Goal: Use online tool/utility: Utilize a website feature to perform a specific function

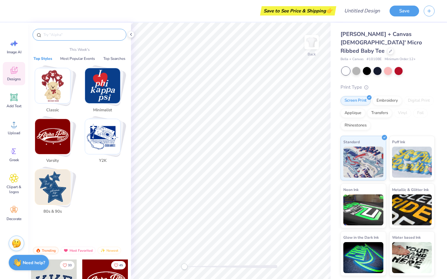
click at [105, 36] on input "text" at bounding box center [82, 35] width 79 height 6
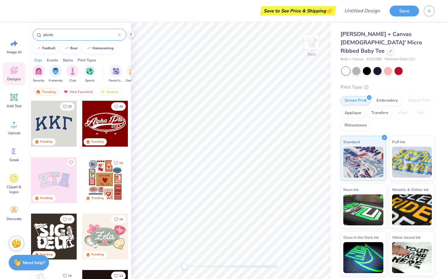
type input "picnic"
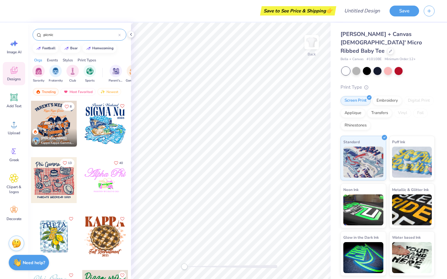
click at [102, 182] on div at bounding box center [105, 180] width 46 height 46
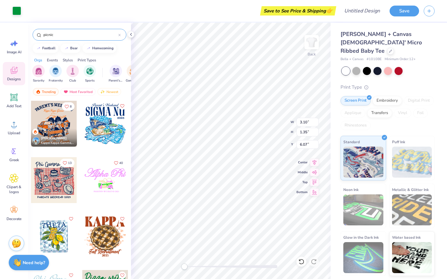
type input "3.37"
type input "2.12"
type input "5.06"
type input "3.47"
type input "2.41"
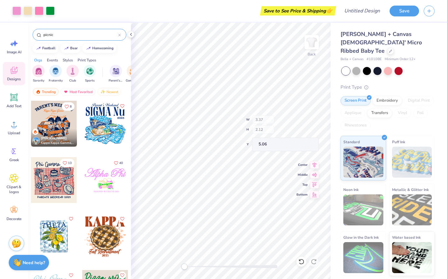
type input "4.98"
type input "3.10"
type input "1.35"
type input "6.04"
type input "3.47"
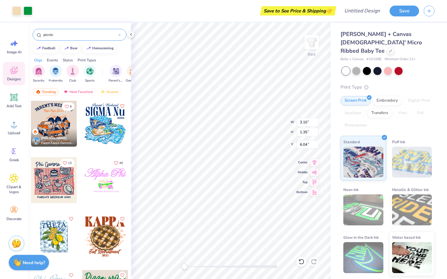
type input "2.41"
type input "4.98"
type input "3.10"
type input "1.35"
type input "6.04"
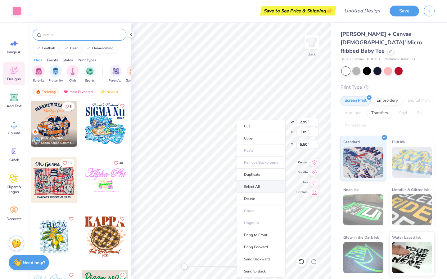
click at [252, 185] on li "Select All" at bounding box center [261, 187] width 49 height 12
type input "8.51"
type input "4.99"
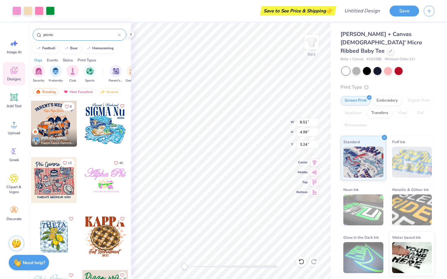
type input "3.25"
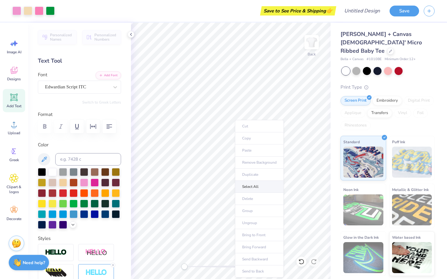
click at [259, 185] on li "Select All" at bounding box center [259, 187] width 49 height 12
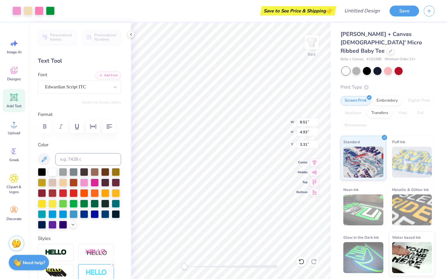
type input "3.57"
